Goal: Register for event/course

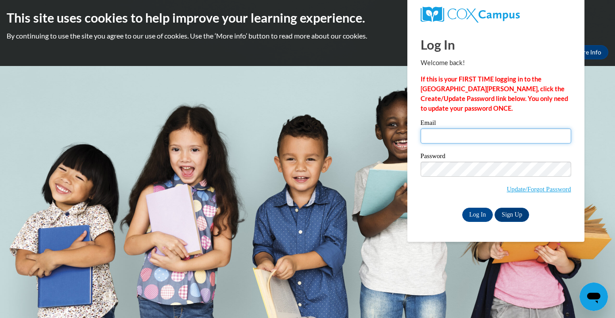
type input "alayhes1707@gmail.com"
click at [479, 212] on input "Log In" at bounding box center [477, 215] width 31 height 14
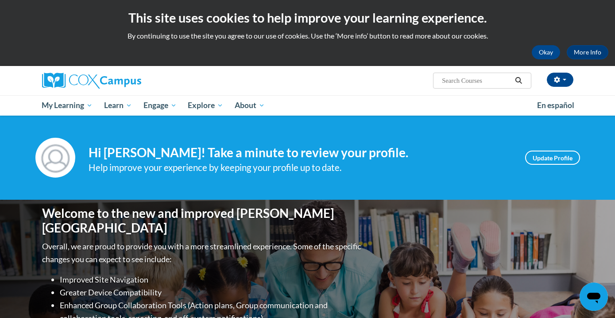
click at [458, 77] on input "Search..." at bounding box center [476, 80] width 71 height 11
type input "reading fluency"
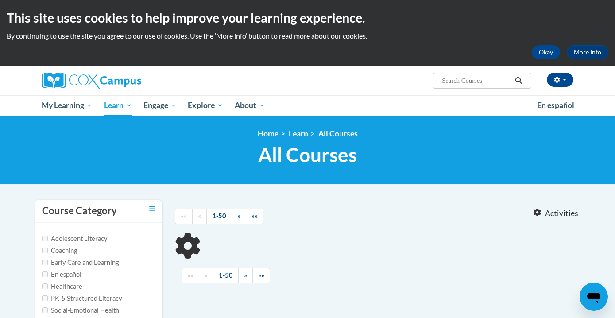
type input "reading fluency"
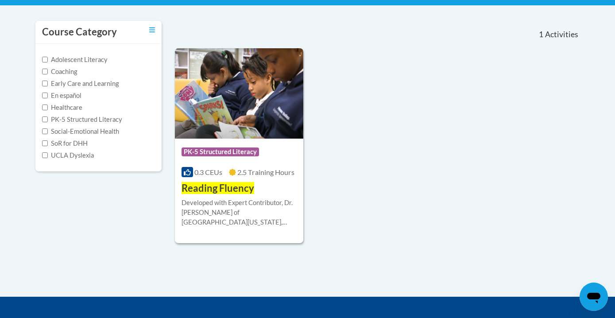
scroll to position [180, 0]
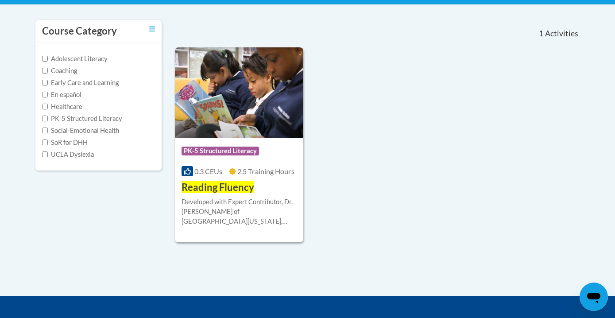
click at [239, 181] on span "Reading Fluency" at bounding box center [217, 187] width 73 height 12
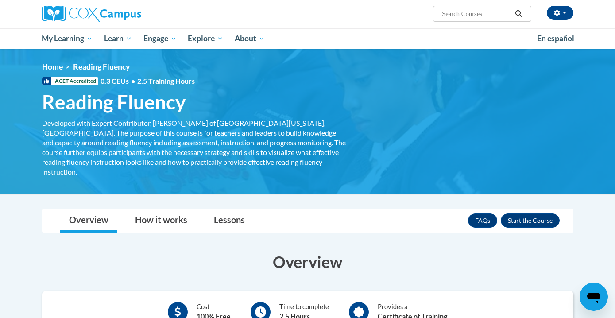
scroll to position [87, 0]
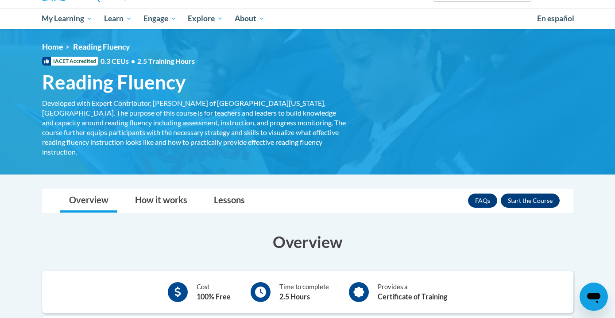
click at [523, 193] on button "Enroll" at bounding box center [530, 200] width 59 height 14
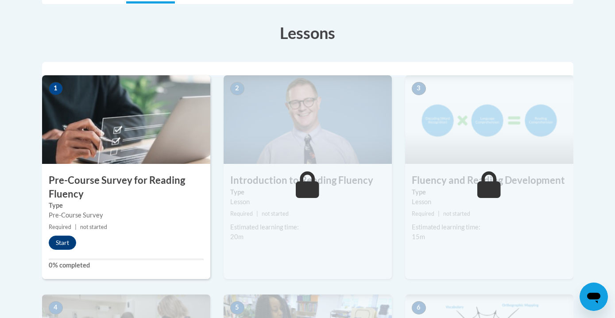
scroll to position [238, 0]
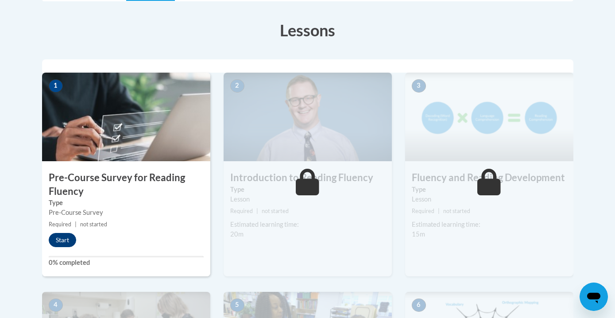
click at [64, 239] on button "Start" at bounding box center [62, 240] width 27 height 14
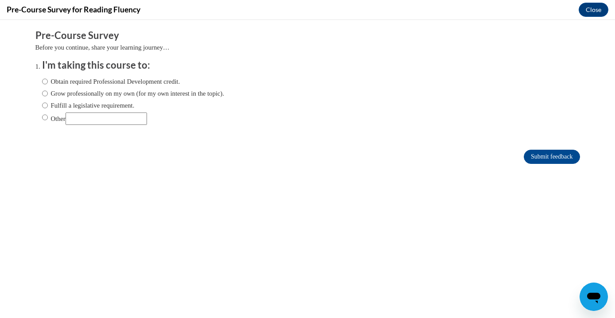
scroll to position [0, 0]
click at [45, 80] on input "Obtain required Professional Development credit." at bounding box center [45, 82] width 6 height 10
radio input "true"
click at [530, 156] on input "Submit feedback" at bounding box center [552, 157] width 56 height 14
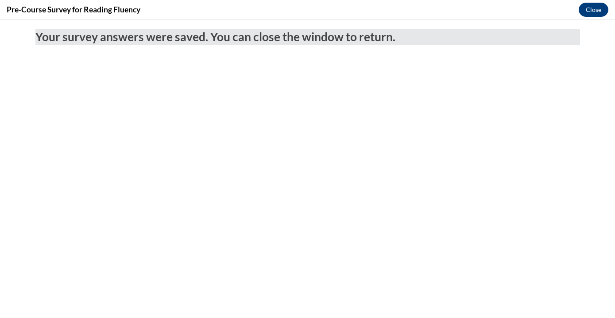
click at [597, 7] on button "Close" at bounding box center [593, 10] width 30 height 14
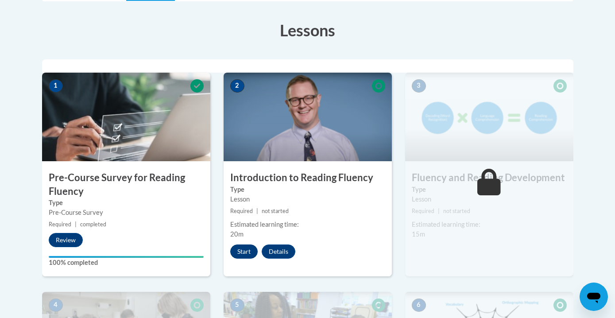
click at [244, 246] on button "Start" at bounding box center [243, 251] width 27 height 14
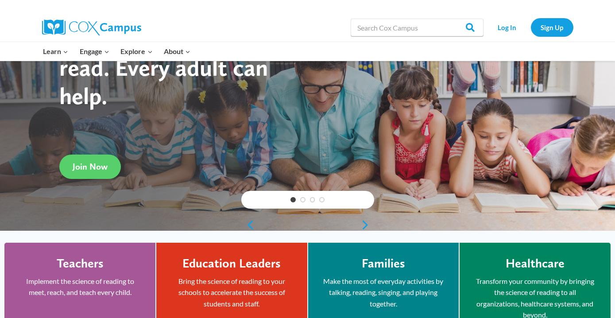
scroll to position [48, 0]
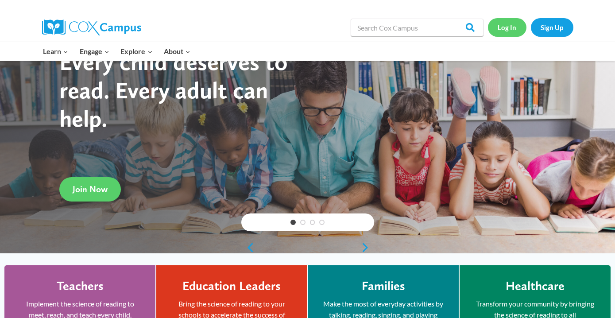
click at [500, 27] on link "Log In" at bounding box center [507, 27] width 39 height 18
